Goal: Task Accomplishment & Management: Use online tool/utility

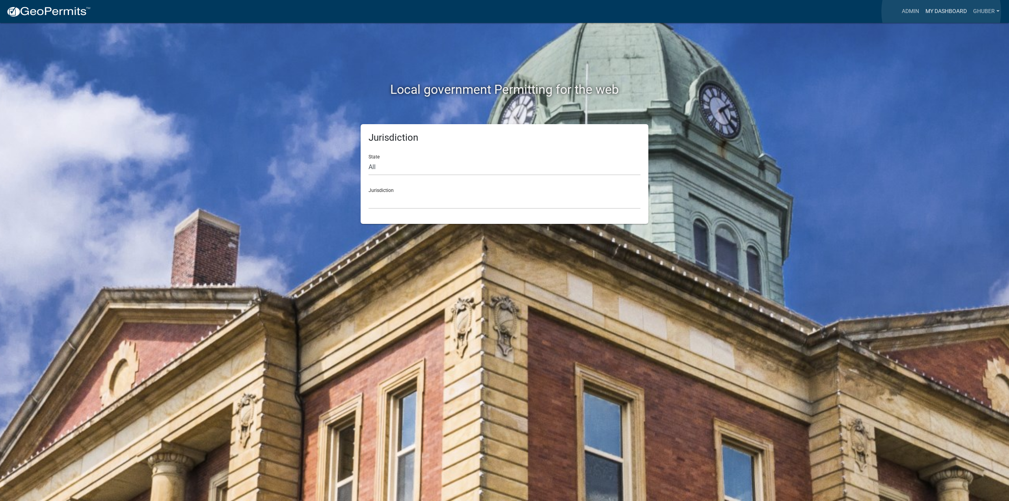
click at [941, 11] on link "My Dashboard" at bounding box center [946, 11] width 48 height 15
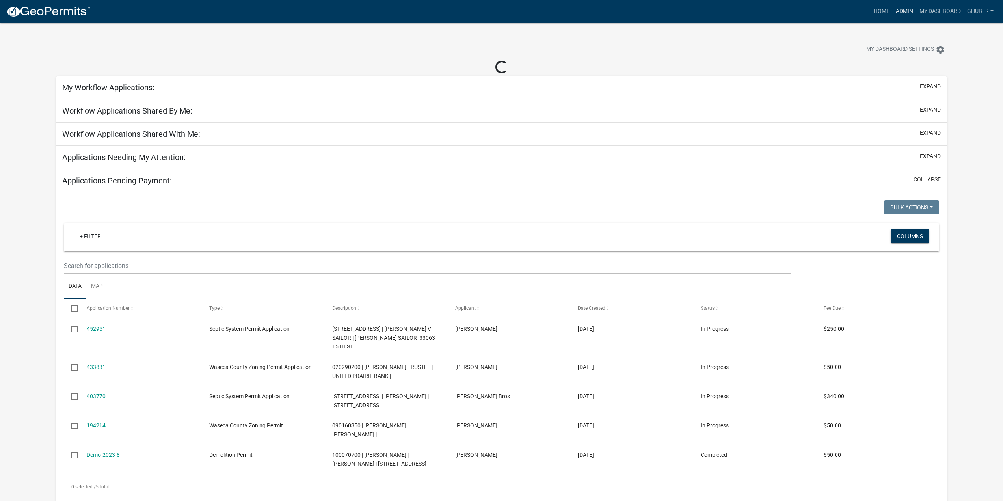
click at [906, 12] on link "Admin" at bounding box center [905, 11] width 24 height 15
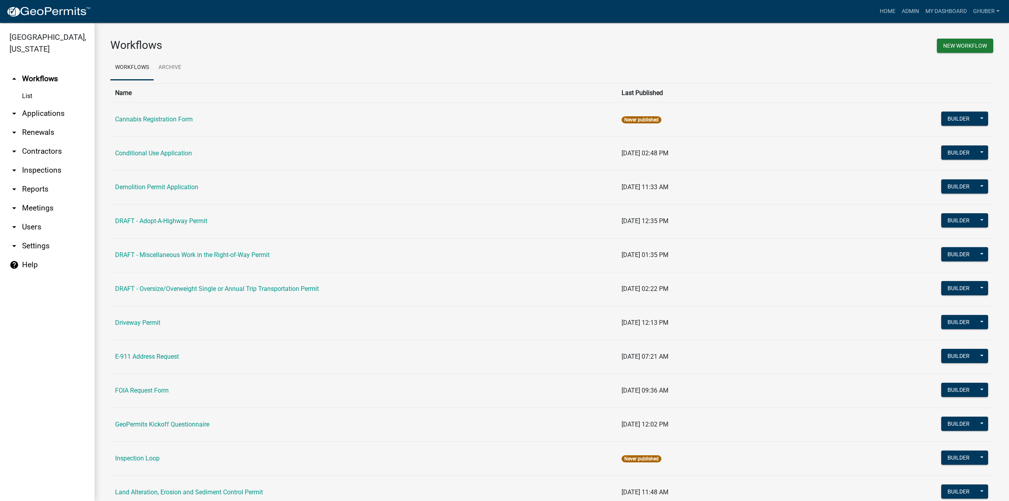
click at [41, 114] on link "arrow_drop_down Applications" at bounding box center [47, 113] width 95 height 19
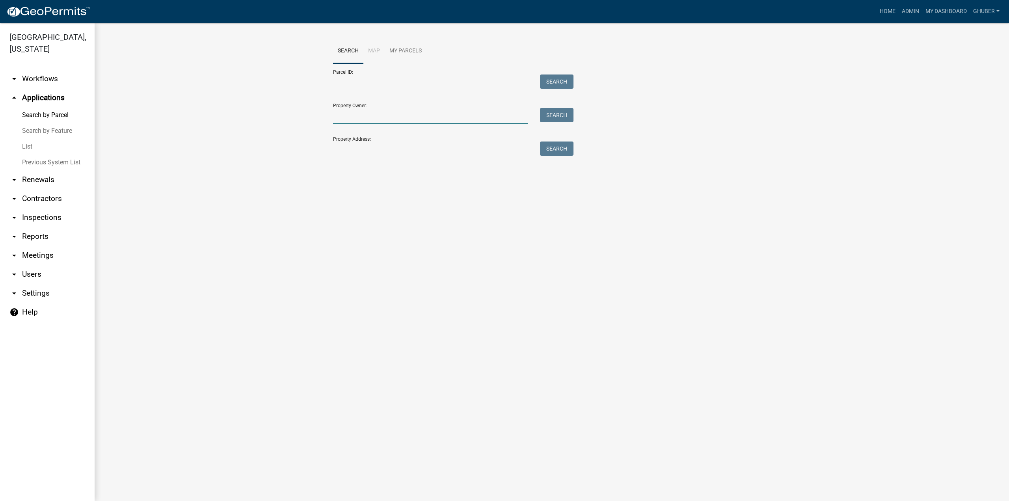
click at [368, 118] on input "Property Owner:" at bounding box center [430, 116] width 195 height 16
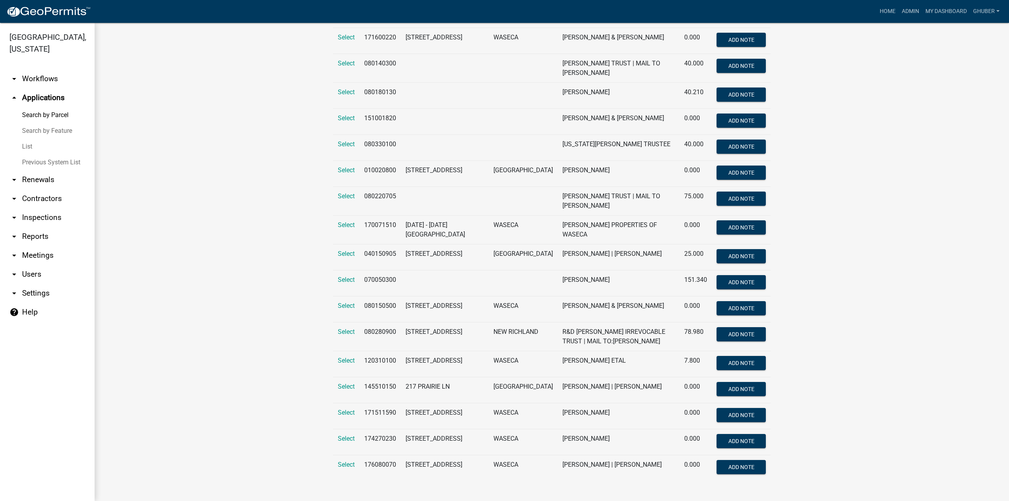
scroll to position [1850, 0]
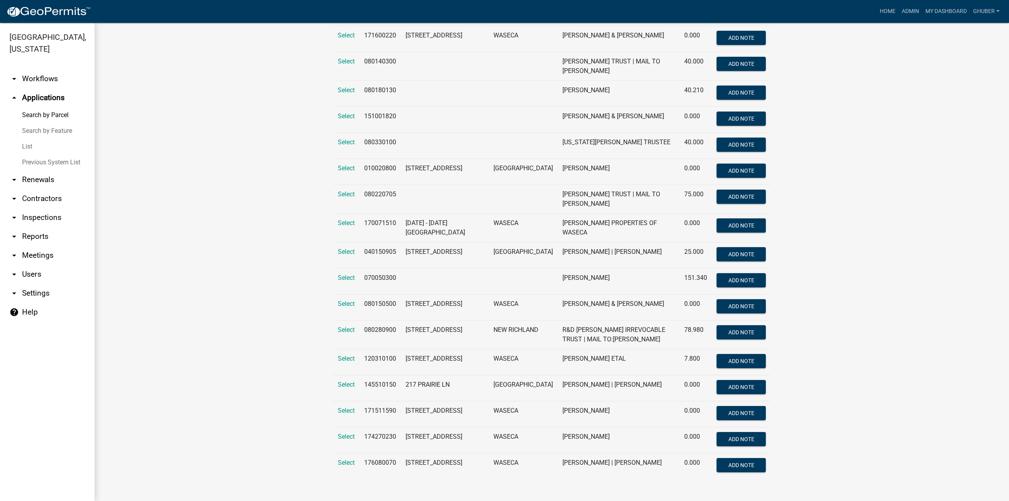
type input "[PERSON_NAME]"
click at [47, 115] on link "Search by Parcel" at bounding box center [47, 115] width 95 height 16
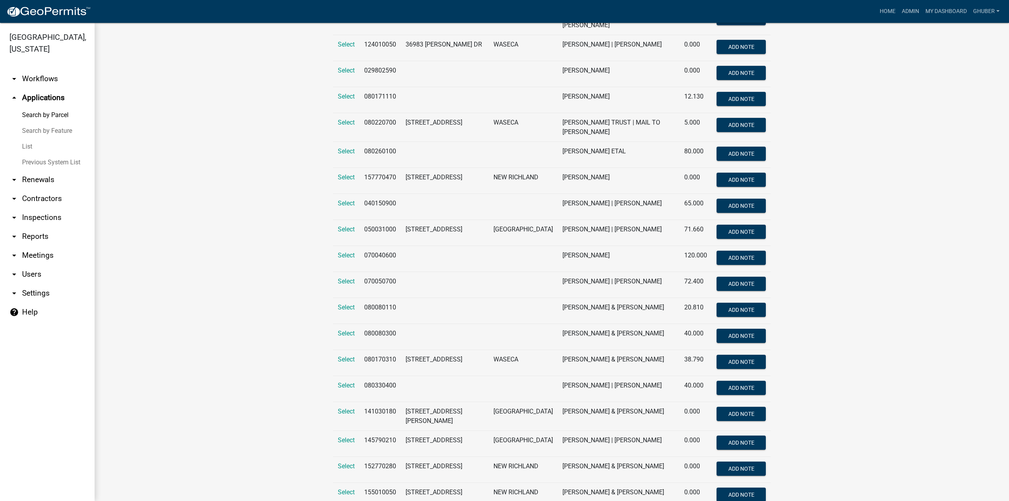
scroll to position [0, 0]
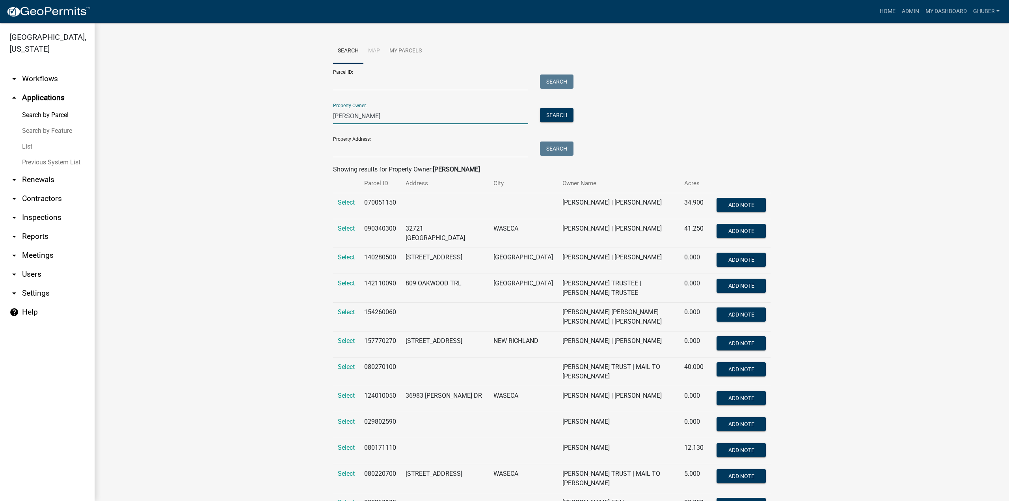
drag, startPoint x: 362, startPoint y: 114, endPoint x: 227, endPoint y: 110, distance: 134.9
click at [353, 143] on input "Property Address:" at bounding box center [430, 150] width 195 height 16
